Goal: Information Seeking & Learning: Stay updated

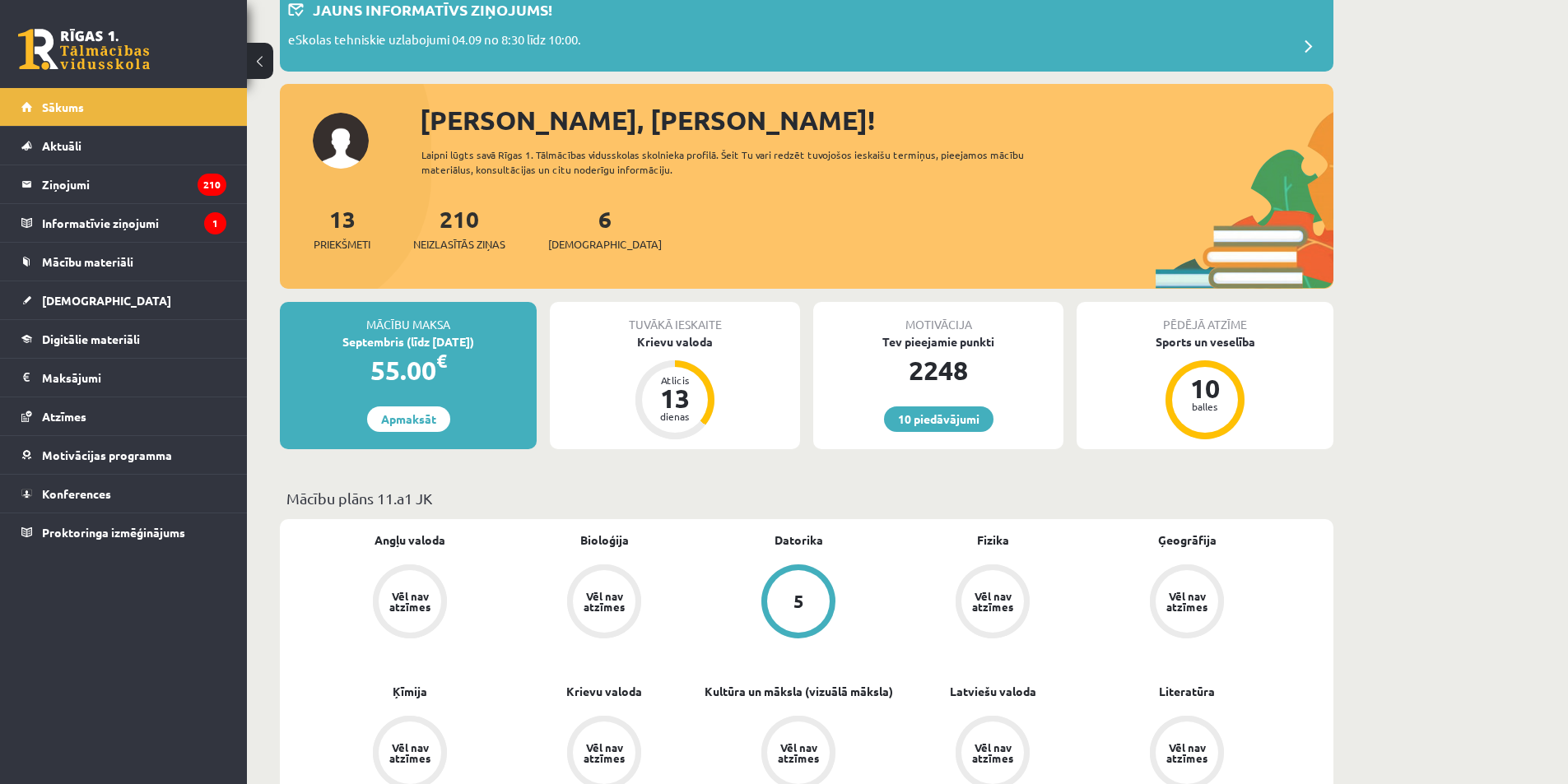
scroll to position [82, 0]
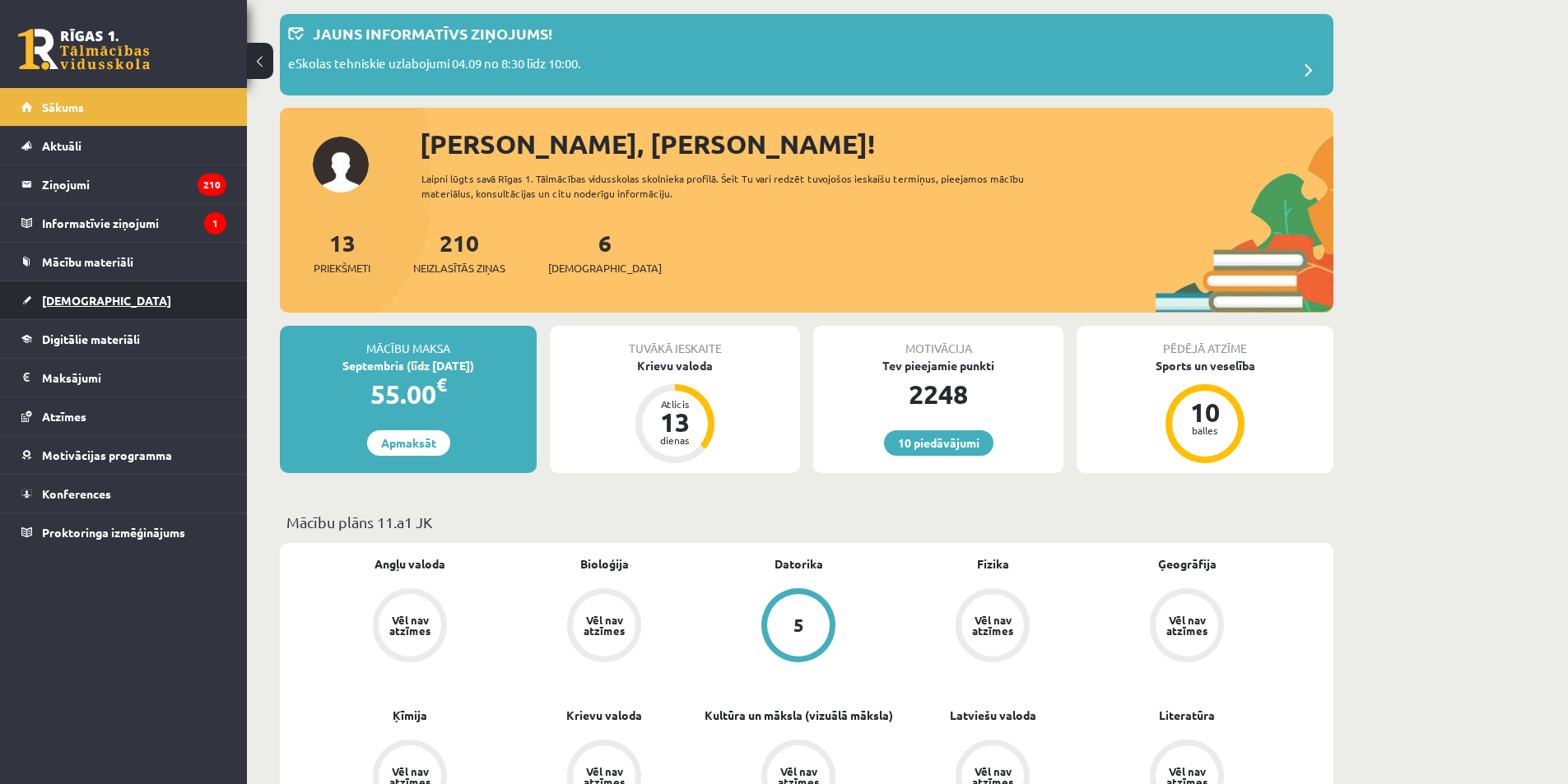
click at [79, 306] on span "[DEMOGRAPHIC_DATA]" at bounding box center [107, 300] width 129 height 15
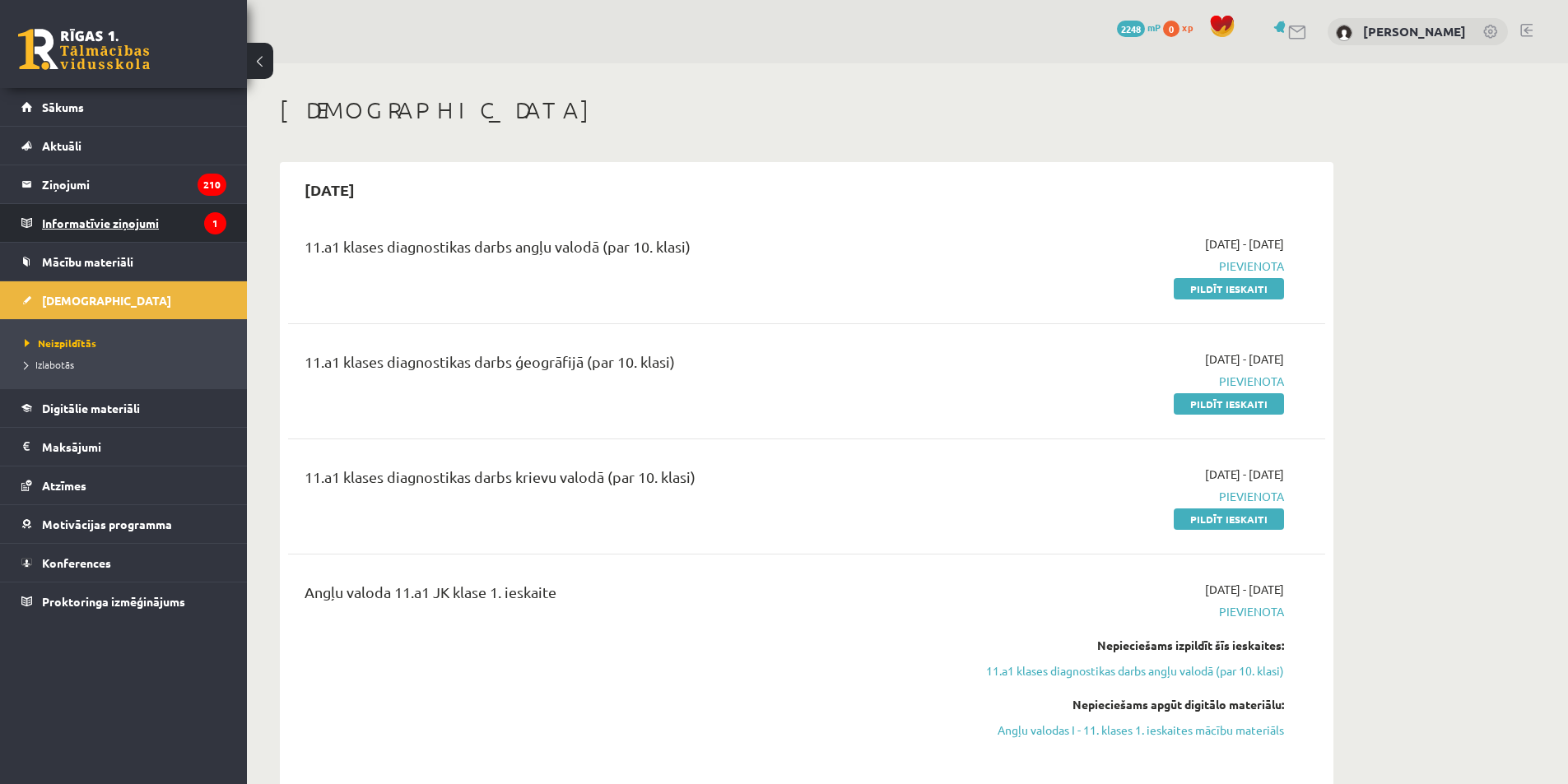
click at [111, 218] on legend "Informatīvie ziņojumi 1" at bounding box center [134, 222] width 184 height 38
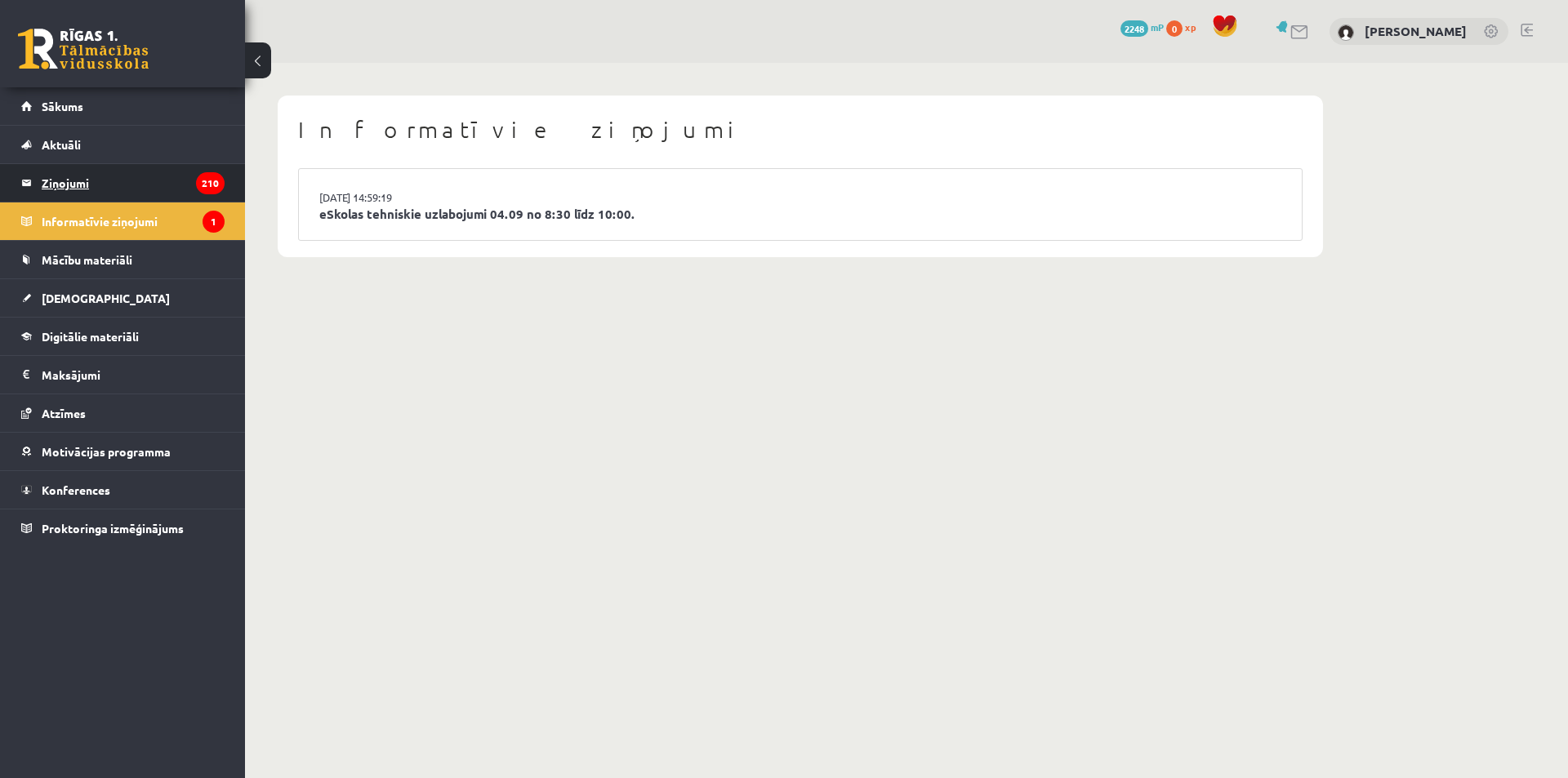
click at [76, 184] on legend "Ziņojumi 210" at bounding box center [133, 183] width 183 height 38
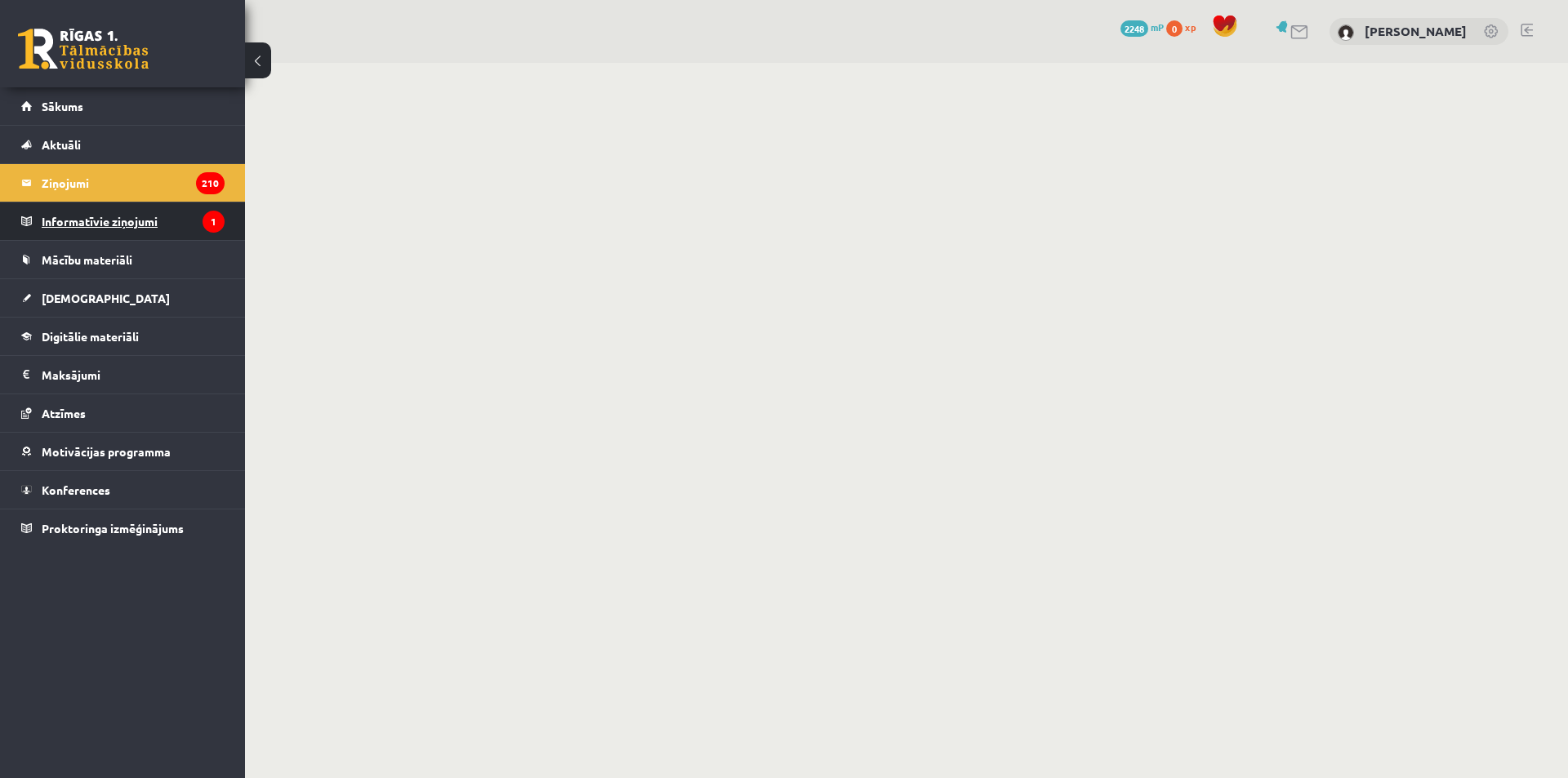
click at [123, 218] on legend "Informatīvie ziņojumi 1" at bounding box center [133, 221] width 183 height 38
